Goal: Transaction & Acquisition: Purchase product/service

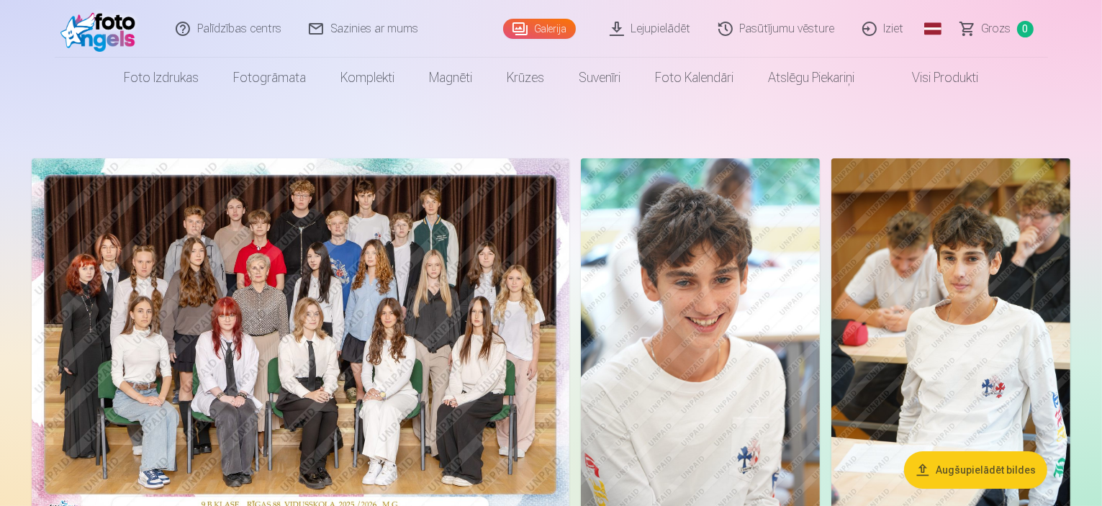
click at [1015, 89] on nav "Foto izdrukas Augstas kvalitātes fotoattēlu izdrukas 210 gsm papīrs, piesātināt…" at bounding box center [551, 78] width 1102 height 40
click at [930, 31] on link "Global" at bounding box center [933, 29] width 29 height 58
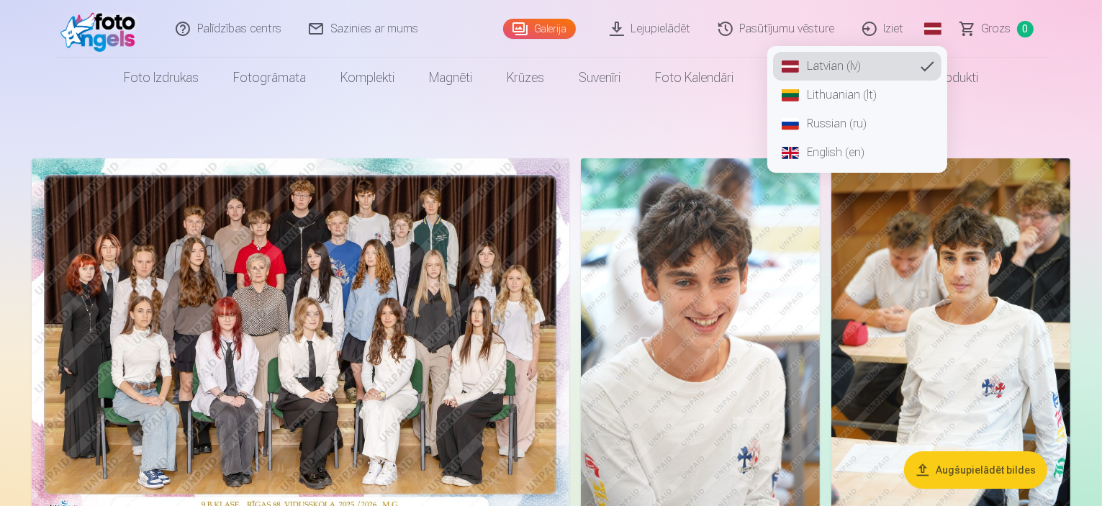
click at [869, 117] on link "Russian (ru)" at bounding box center [857, 123] width 168 height 29
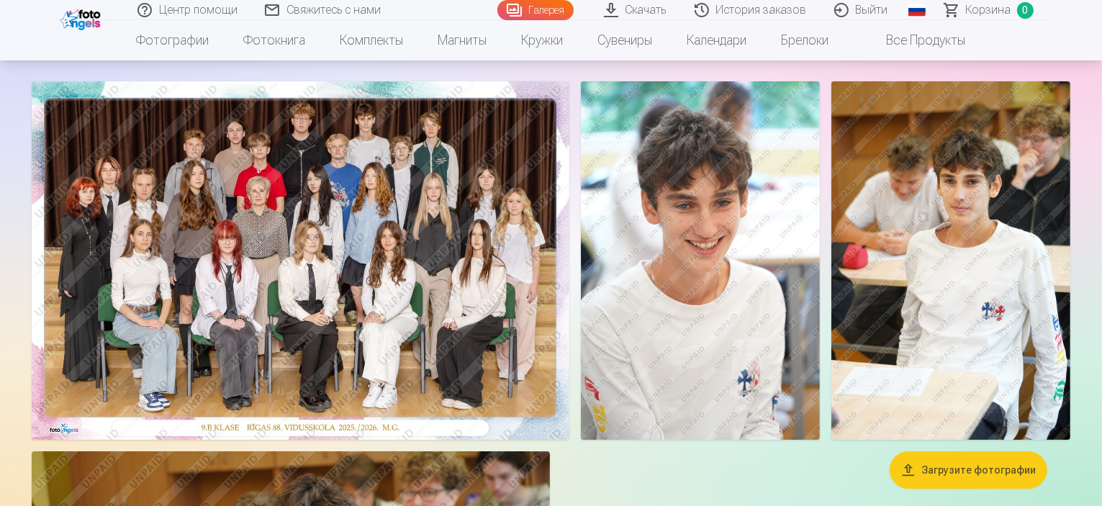
scroll to position [72, 0]
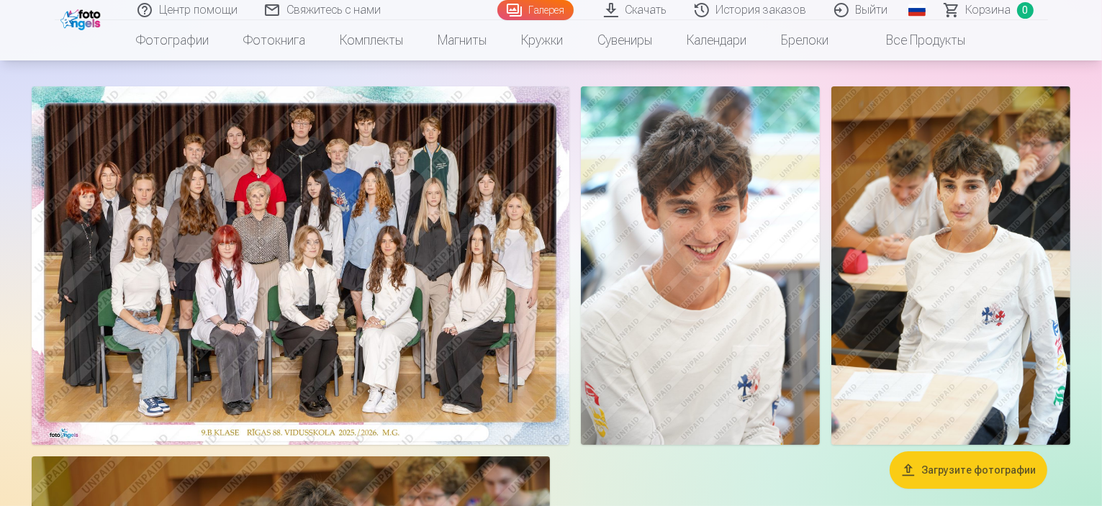
click at [518, 330] on img at bounding box center [301, 265] width 538 height 359
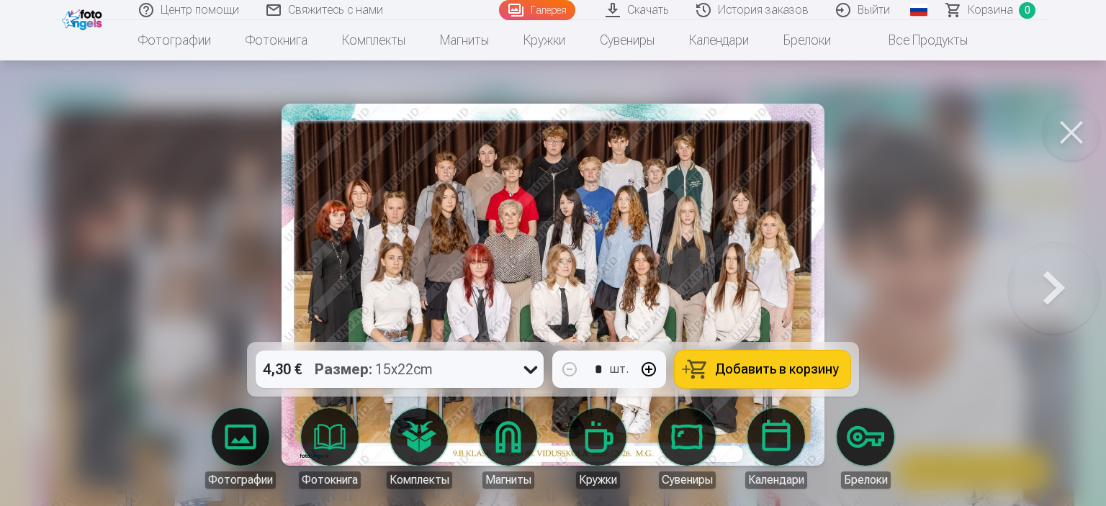
click at [536, 365] on icon at bounding box center [530, 369] width 23 height 23
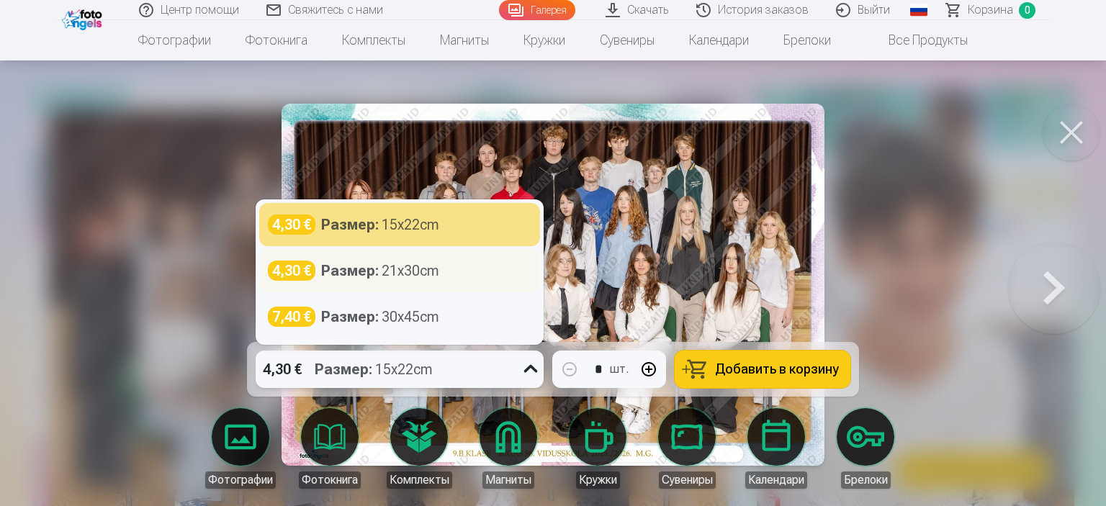
click at [386, 278] on div "Размер : 21x30cm" at bounding box center [380, 271] width 118 height 20
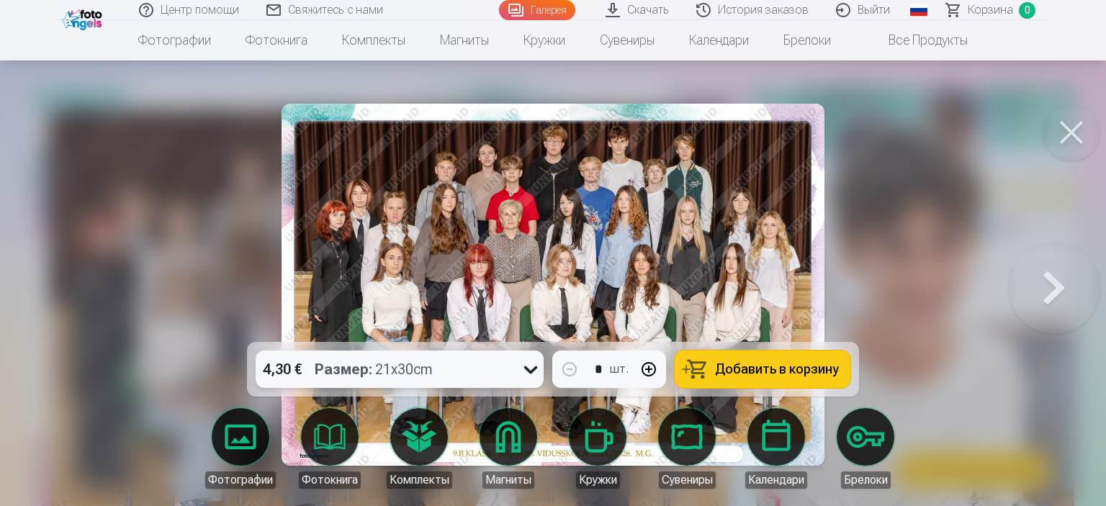
click at [796, 359] on button "Добавить в корзину" at bounding box center [763, 369] width 176 height 37
click at [529, 364] on icon at bounding box center [530, 369] width 23 height 23
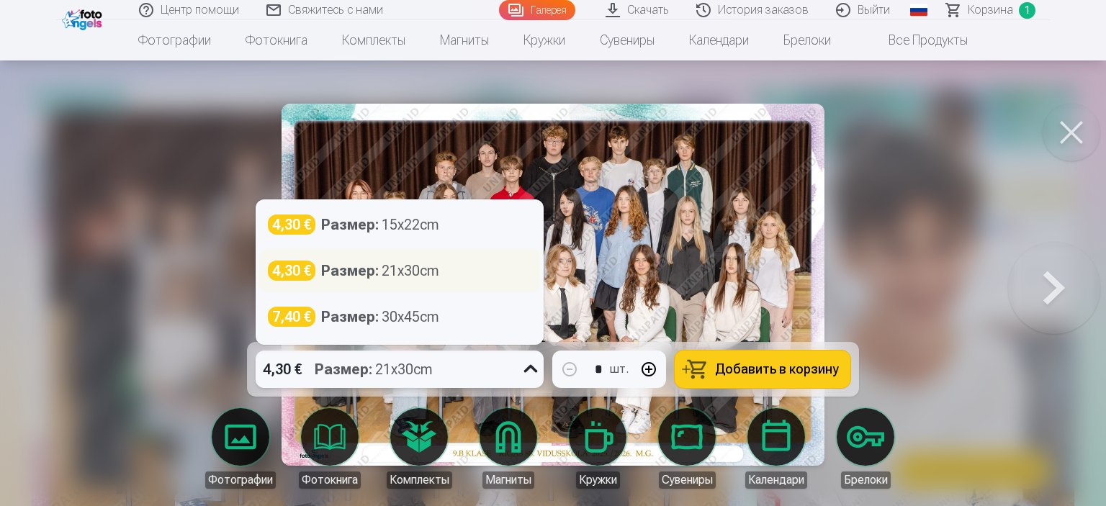
click at [314, 287] on div "4,30 € Размер : 21x30cm" at bounding box center [399, 270] width 281 height 43
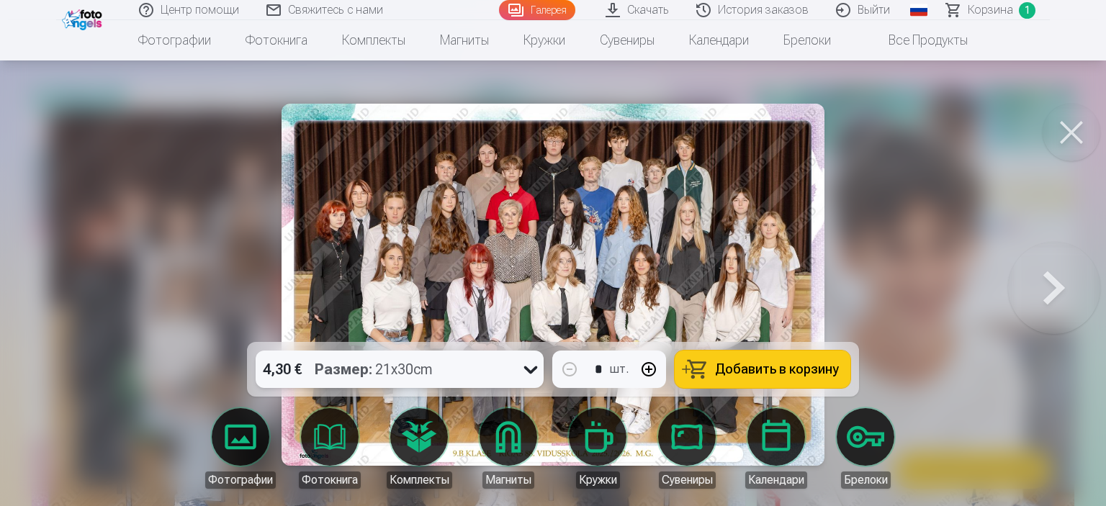
click at [1053, 141] on button at bounding box center [1072, 133] width 58 height 58
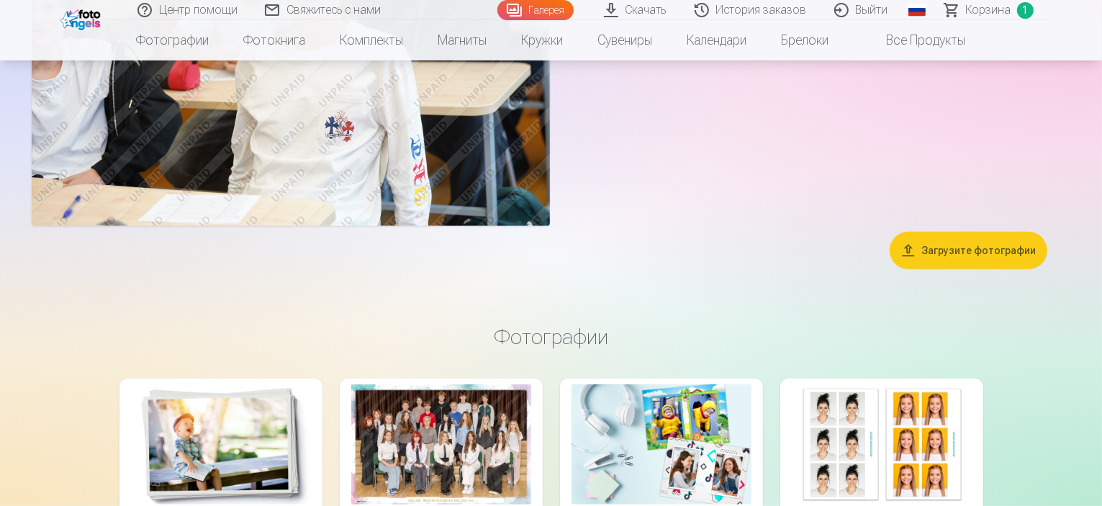
click at [550, 158] on img at bounding box center [291, 53] width 518 height 346
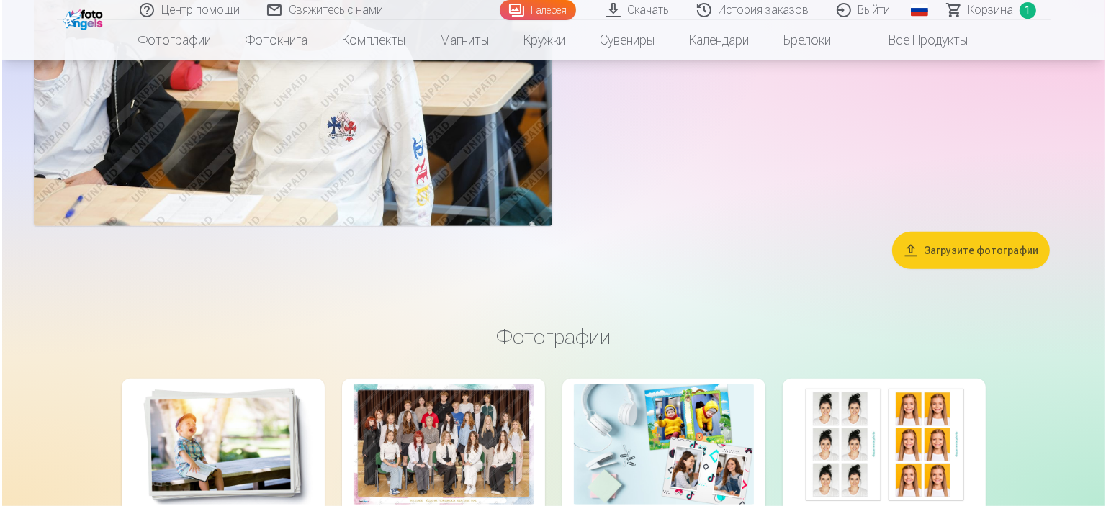
scroll to position [649, 0]
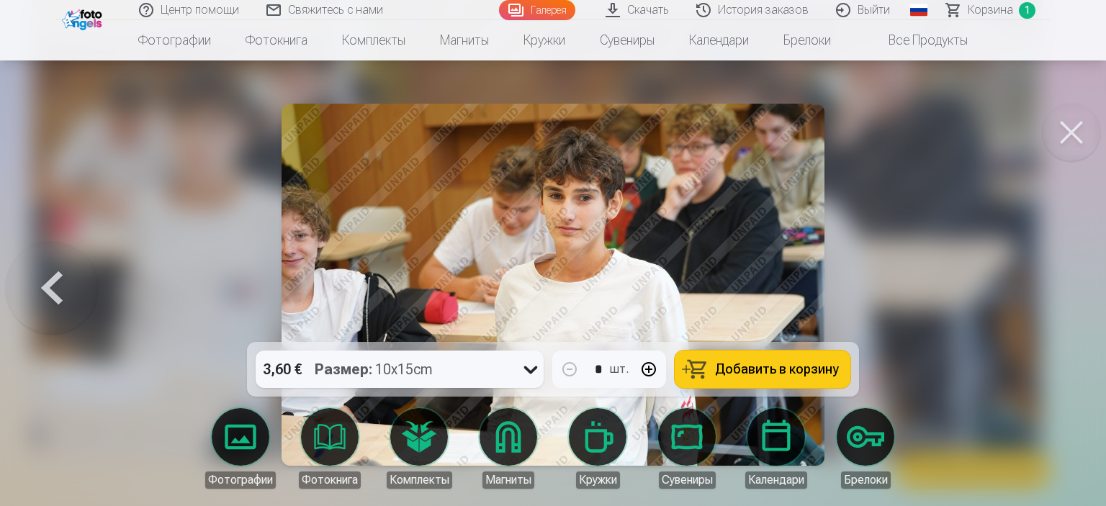
click at [775, 372] on span "Добавить в корзину" at bounding box center [777, 369] width 124 height 13
click at [1081, 150] on button at bounding box center [1072, 133] width 58 height 58
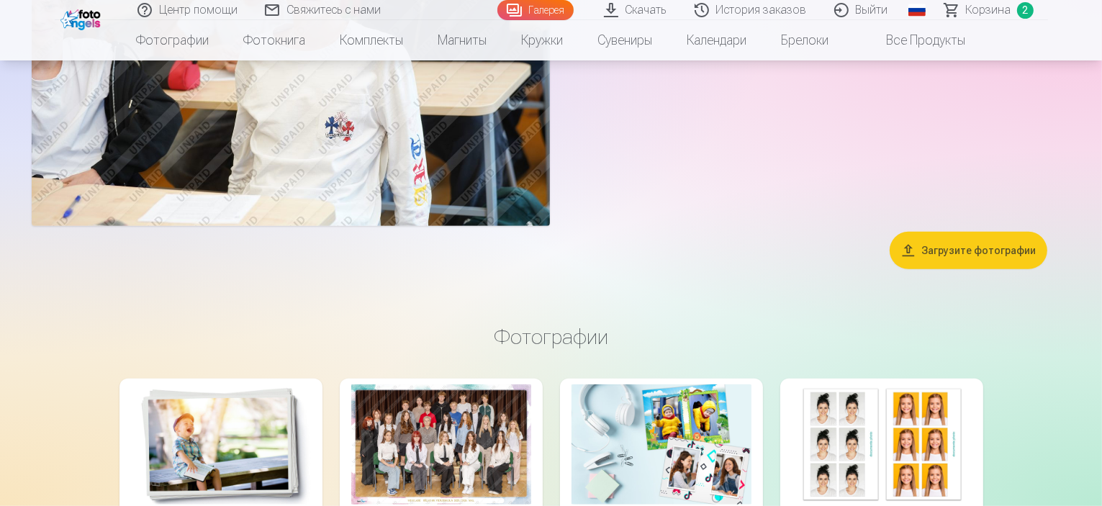
click at [999, 8] on span "Корзина" at bounding box center [988, 9] width 45 height 17
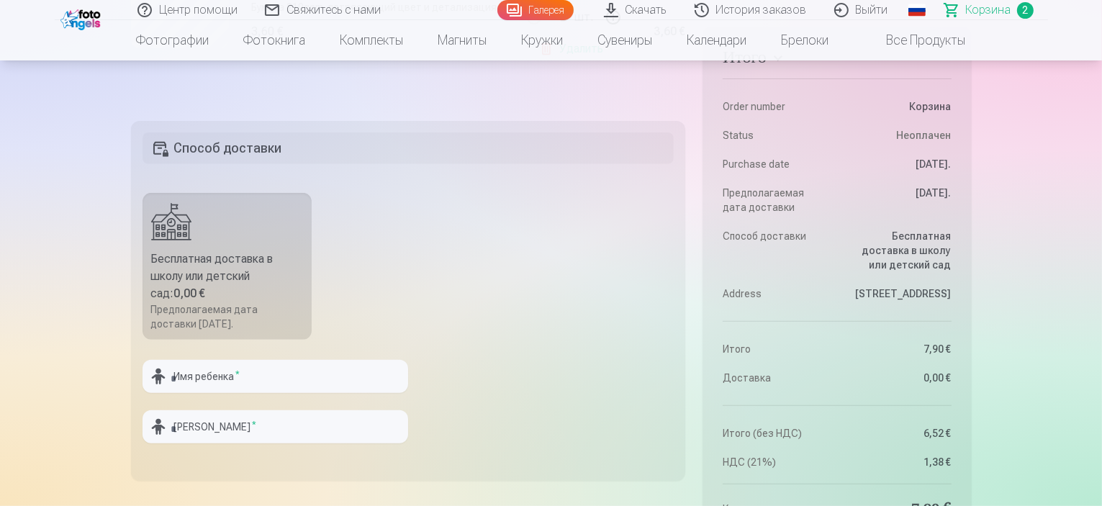
scroll to position [504, 0]
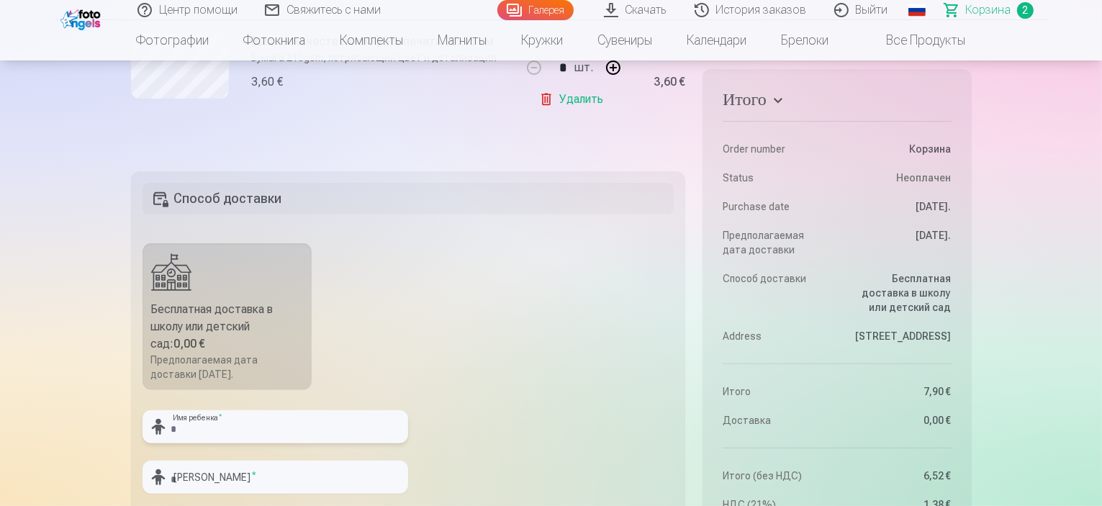
click at [336, 415] on input "text" at bounding box center [276, 426] width 266 height 33
type input "*******"
click at [275, 483] on input "text" at bounding box center [276, 477] width 266 height 33
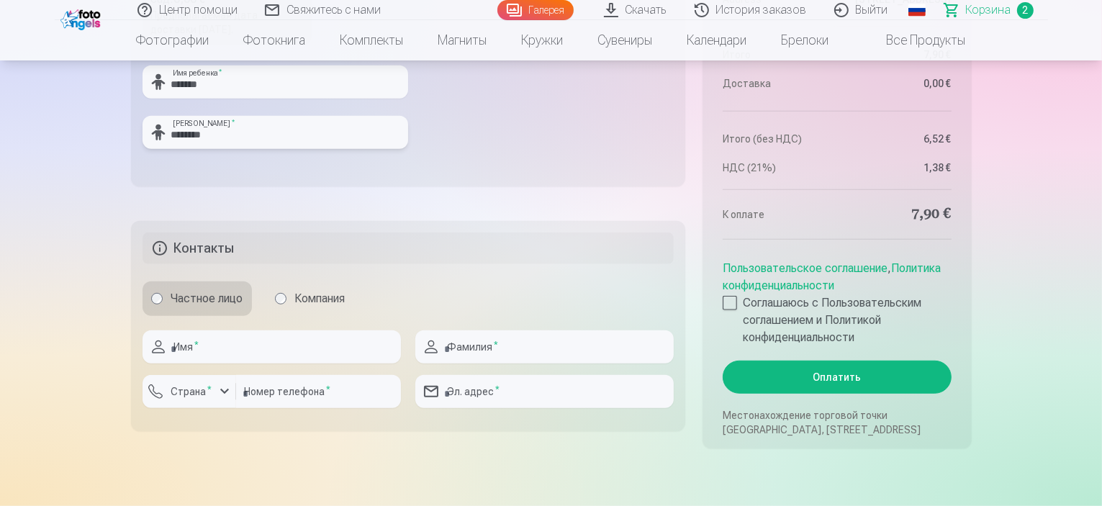
scroll to position [864, 0]
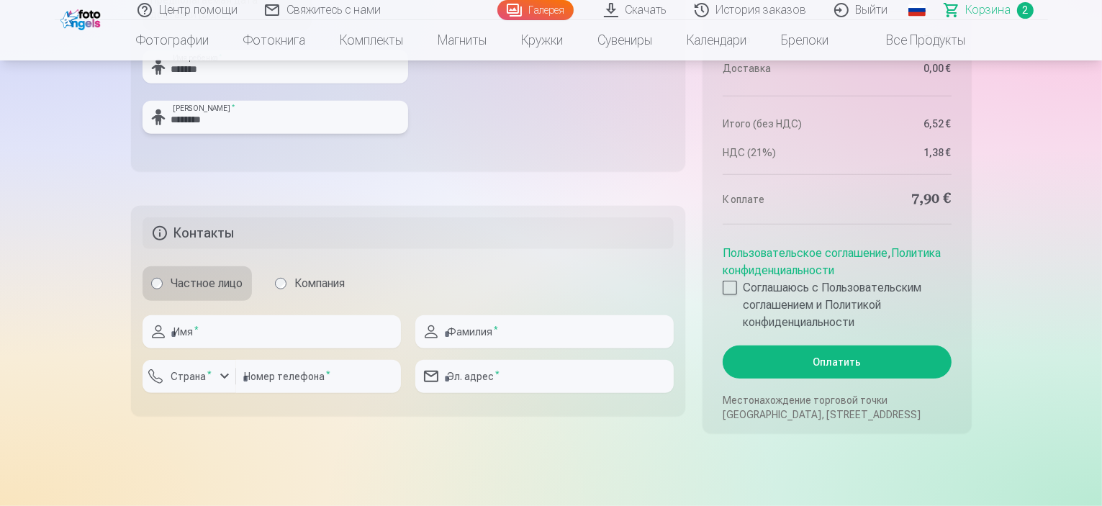
type input "********"
click at [349, 328] on input "text" at bounding box center [272, 331] width 258 height 33
type input "******"
click at [563, 330] on input "text" at bounding box center [544, 331] width 258 height 33
type input "********"
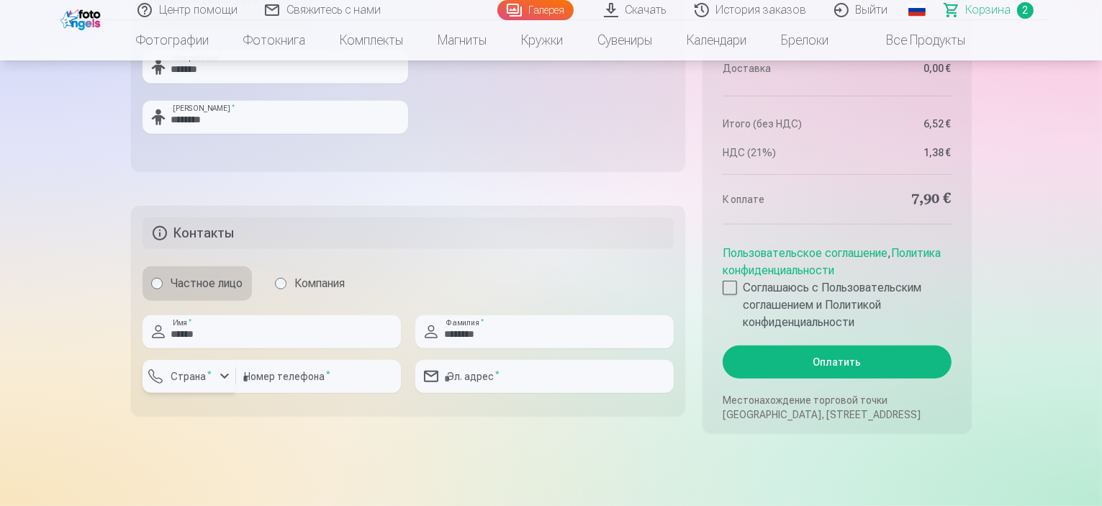
click at [223, 376] on div "button" at bounding box center [224, 376] width 17 height 17
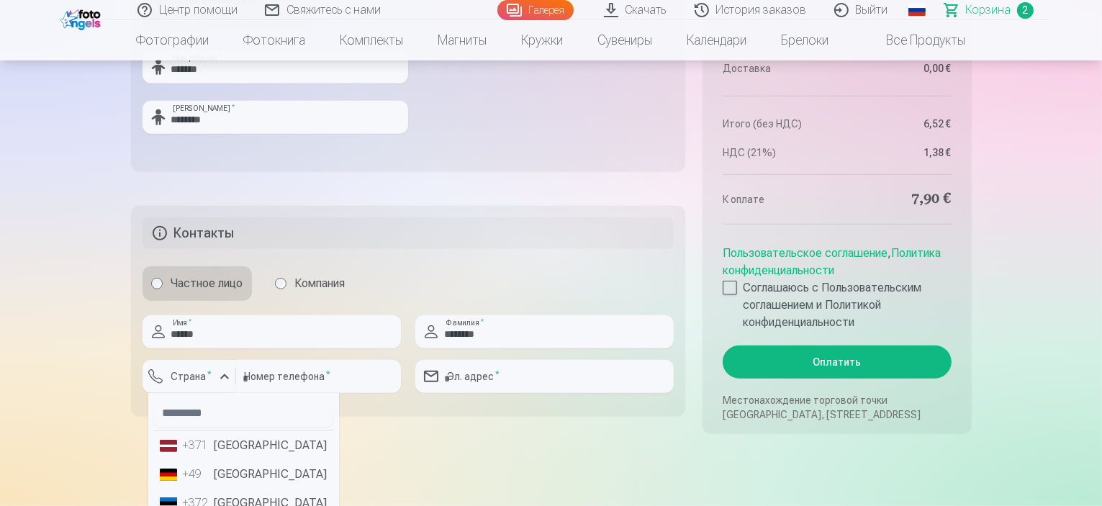
click at [228, 446] on li "+371 Латвия" at bounding box center [243, 445] width 179 height 29
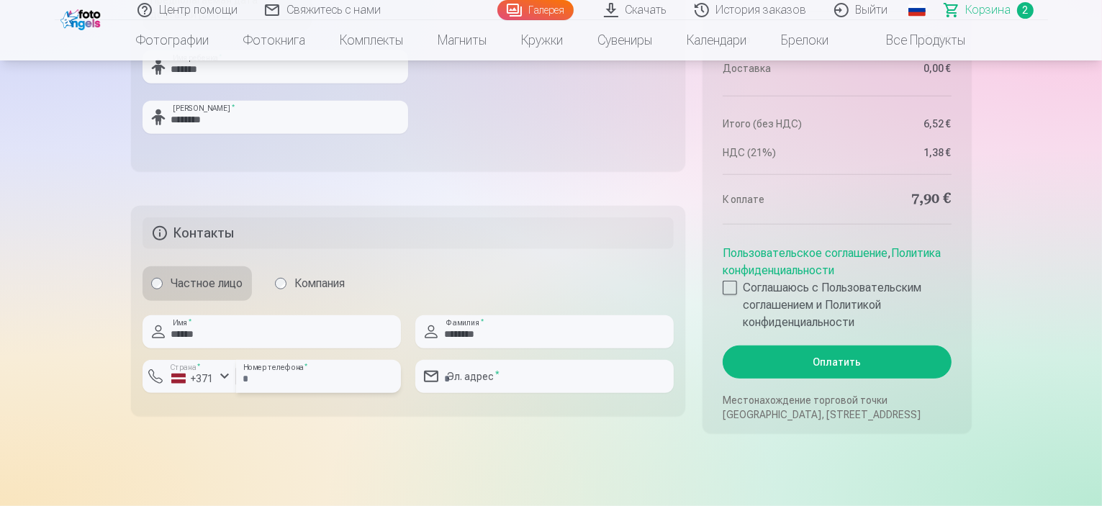
click at [276, 385] on input "number" at bounding box center [318, 376] width 165 height 33
type input "********"
type input "**********"
click at [727, 291] on div at bounding box center [730, 288] width 14 height 14
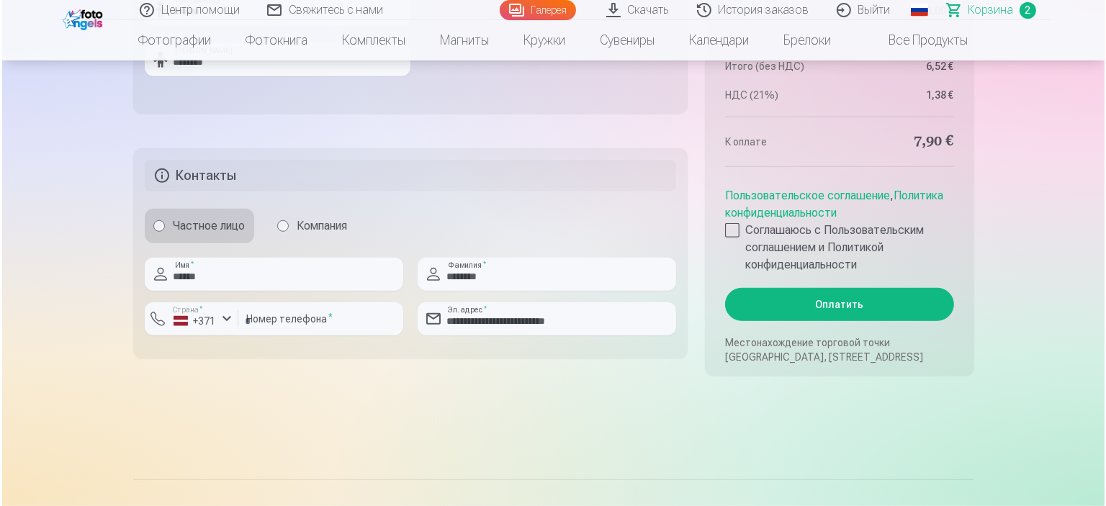
scroll to position [936, 0]
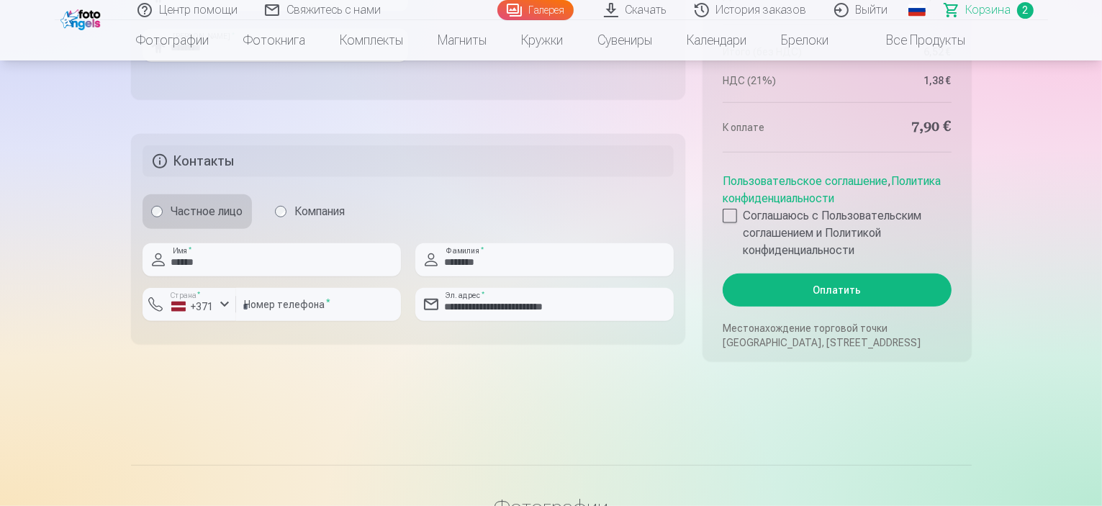
click at [868, 285] on button "Оплатить" at bounding box center [837, 290] width 228 height 33
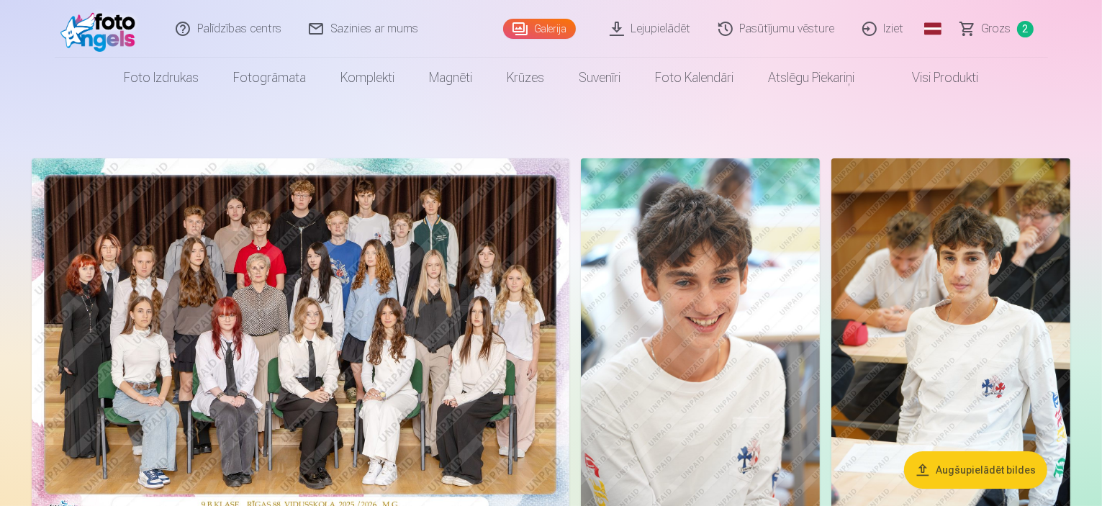
click at [890, 23] on link "Iziet" at bounding box center [884, 29] width 69 height 58
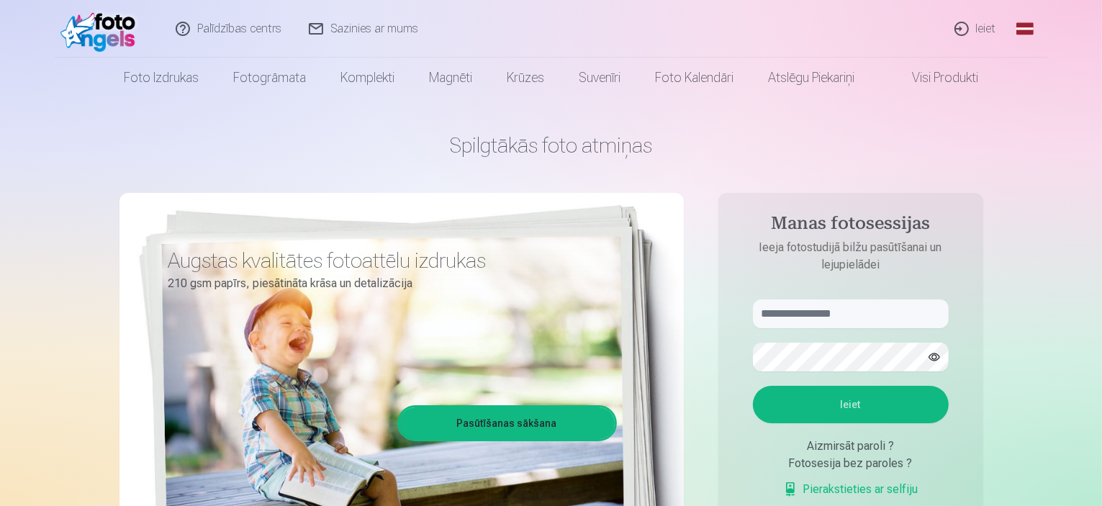
click at [987, 32] on link "Ieiet" at bounding box center [976, 29] width 69 height 58
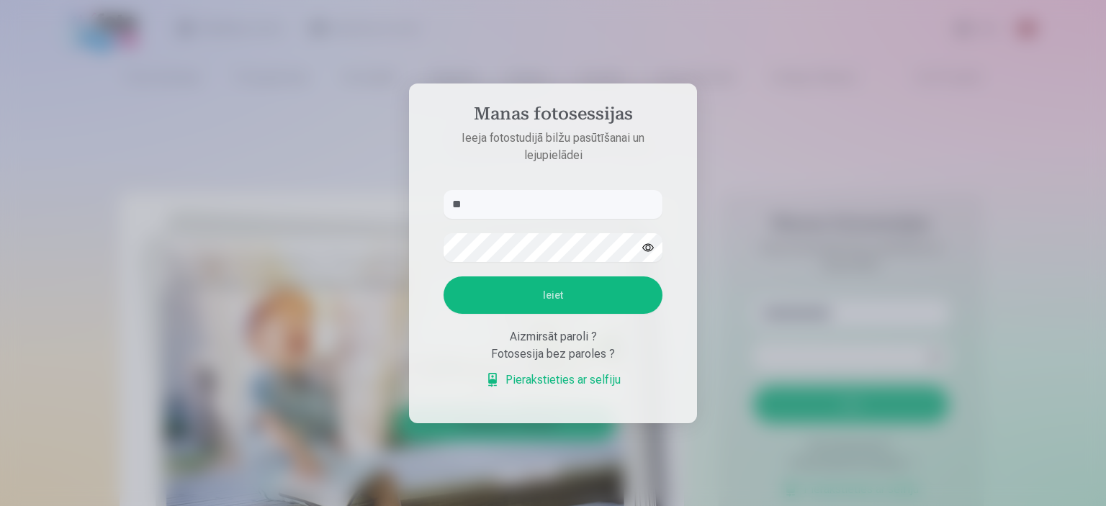
type input "*"
type input "**********"
click at [636, 250] on button "button" at bounding box center [647, 247] width 27 height 27
click at [555, 293] on button "Ieiet" at bounding box center [553, 294] width 219 height 37
